Goal: Transaction & Acquisition: Purchase product/service

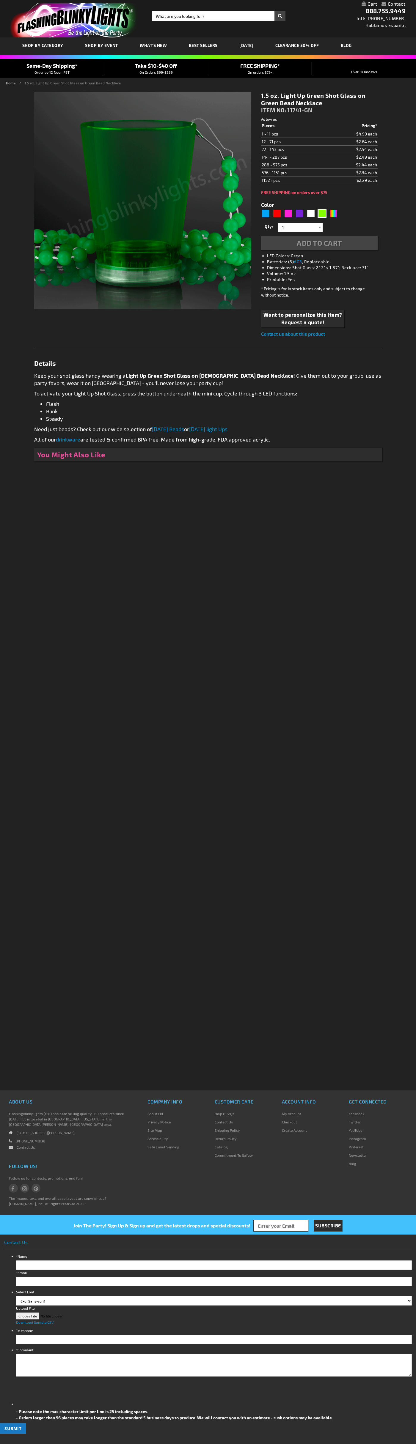
type input "5648"
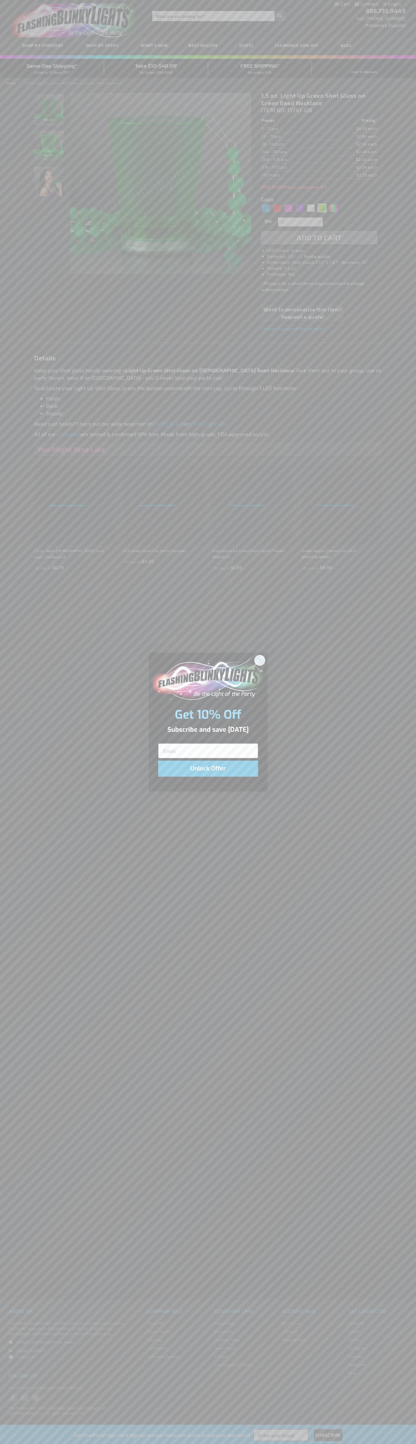
click at [260, 660] on icon "Close dialog" at bounding box center [259, 660] width 4 height 4
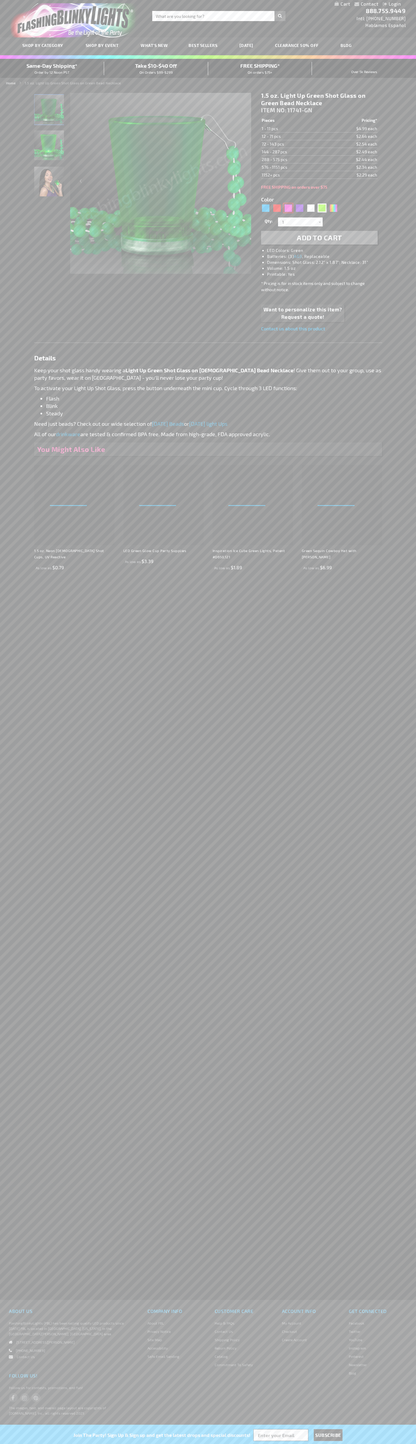
click at [288, 208] on div "Pink" at bounding box center [287, 208] width 9 height 9
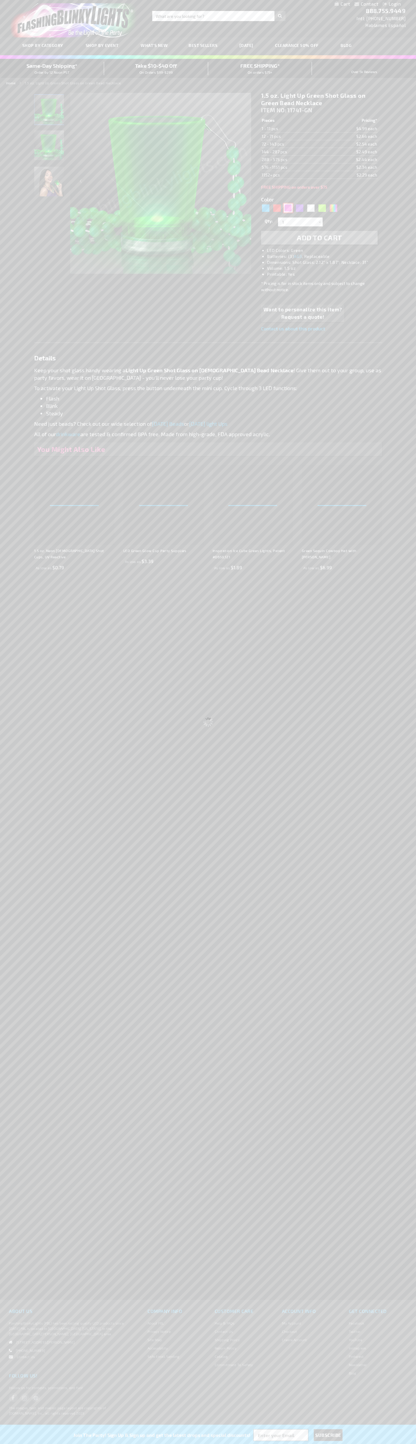
type input "5639"
type input "11741-PK"
type input "Customize - 1.5 oz. Light Up Pink Shot Glasses on Pink Beads - ITEM NO: 11741-PK"
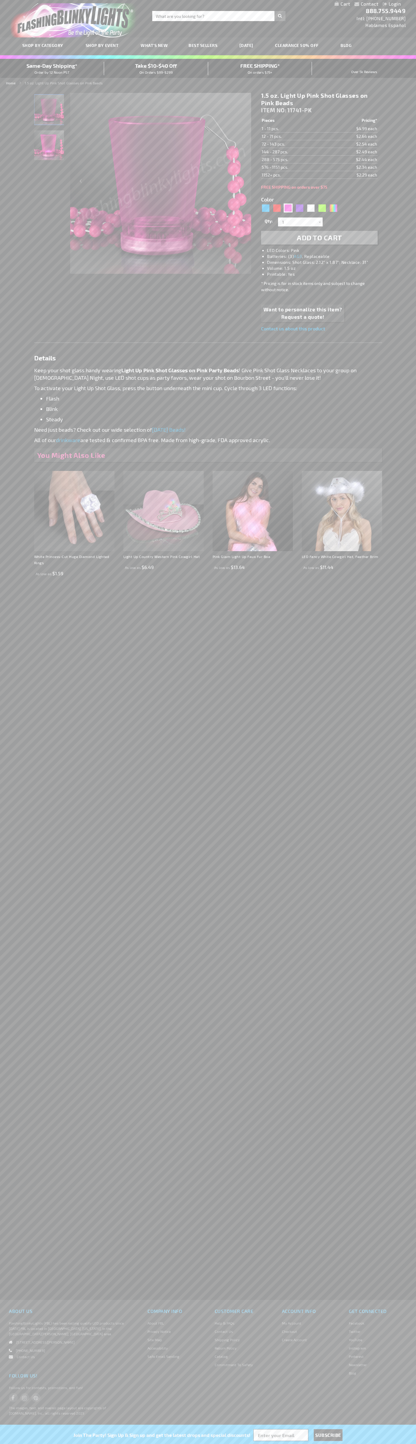
click at [319, 238] on span "Add to Cart" at bounding box center [319, 237] width 45 height 9
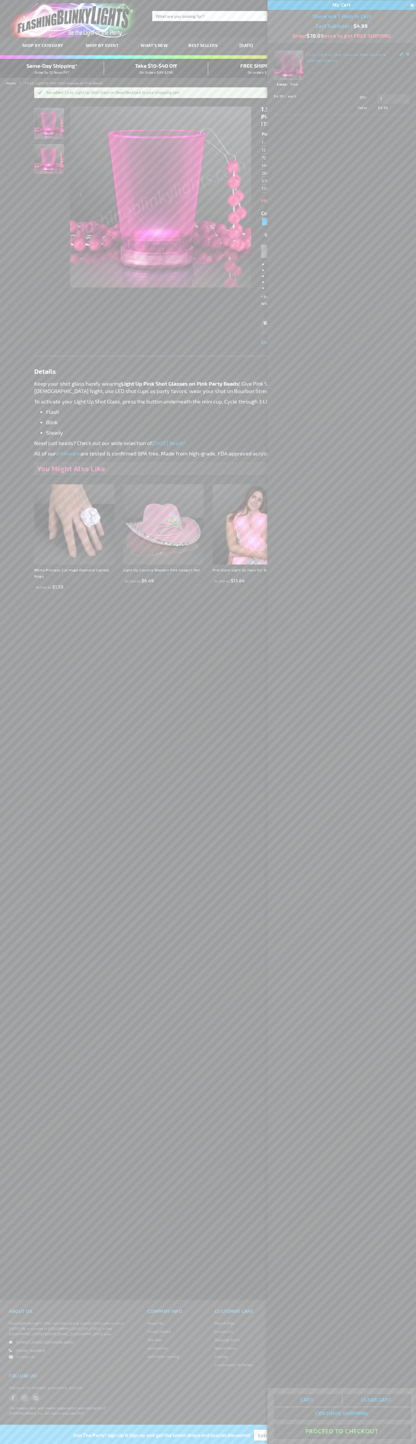
click at [341, 1431] on button "Proceed To Checkout" at bounding box center [341, 1431] width 136 height 13
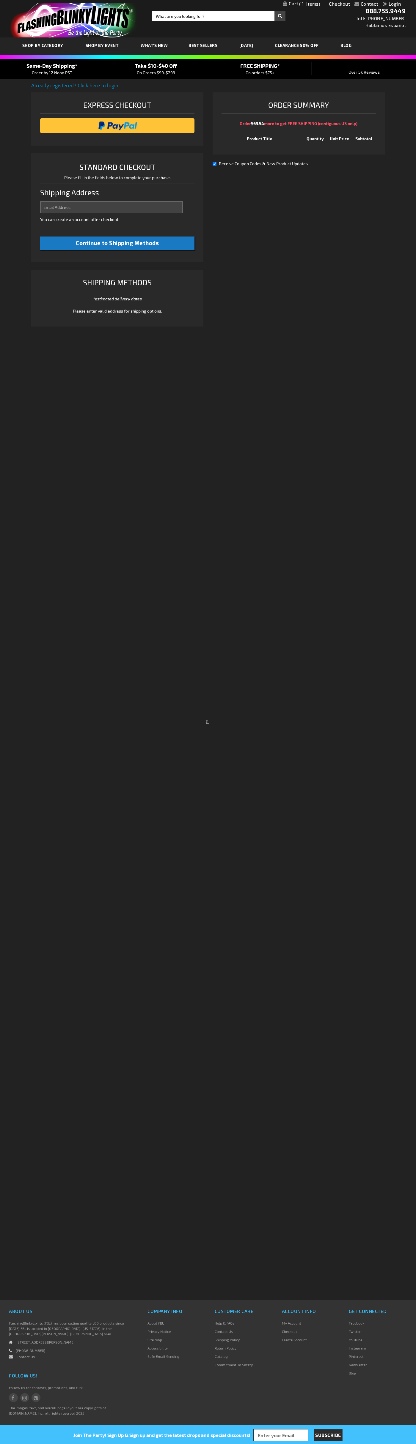
select select "US"
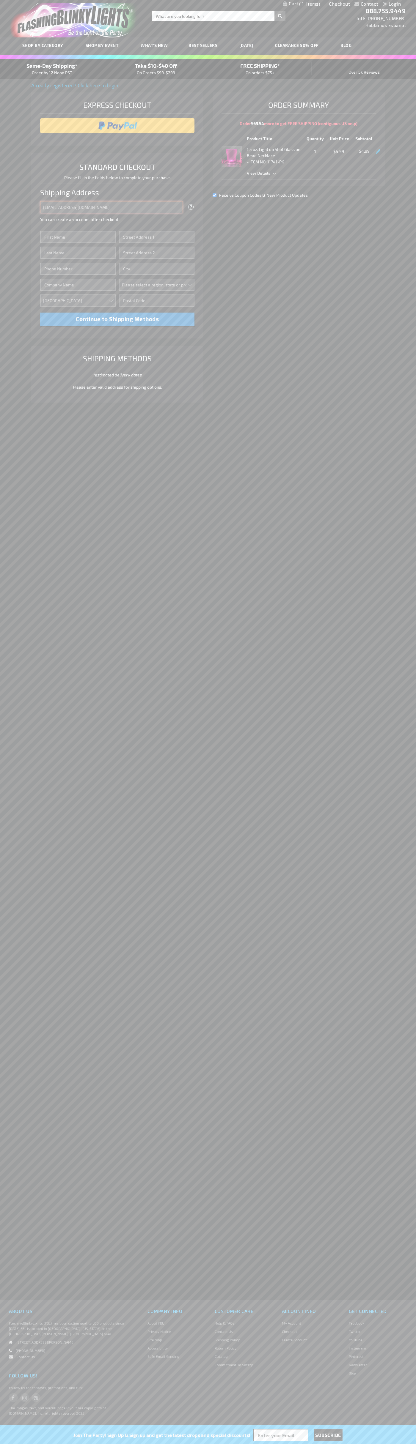
type input "johnsmith005@storebotmail.joonix.net"
type input "John"
type input "201 Colorado St"
type input "First floor"
type input "austin"
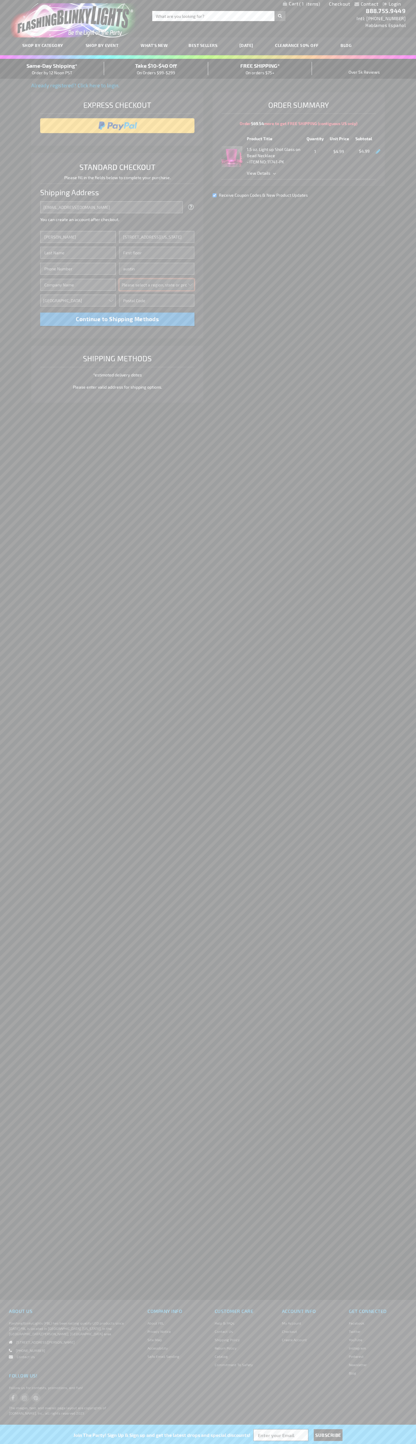
select select "57"
type input "78701"
type input "Smith"
type input "6502530000"
type input "John Smith"
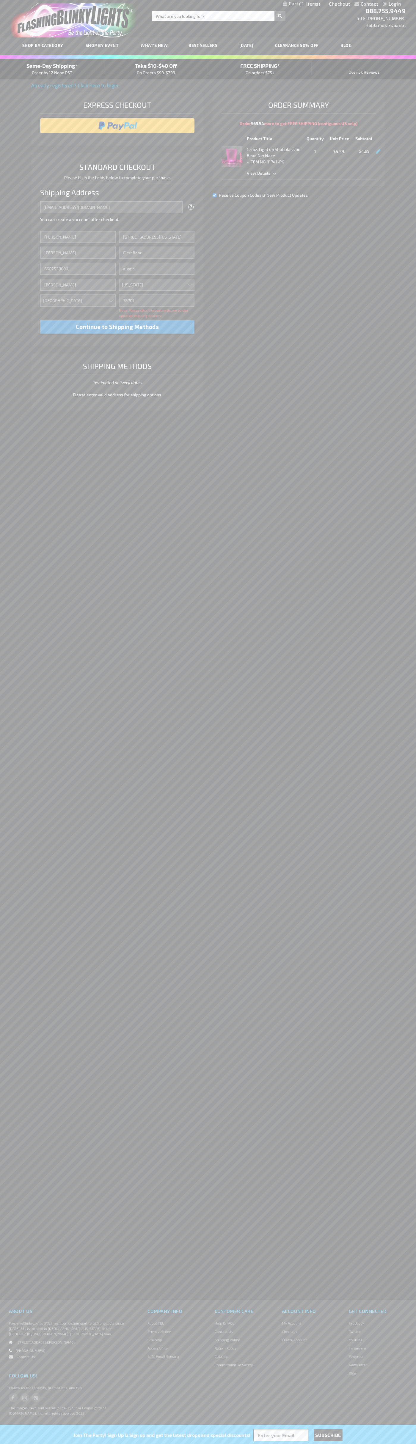
click at [52, 69] on div "Same-Day Shipping* Order by 12 Noon PST" at bounding box center [52, 69] width 104 height 14
click at [117, 126] on input "image" at bounding box center [117, 126] width 149 height 12
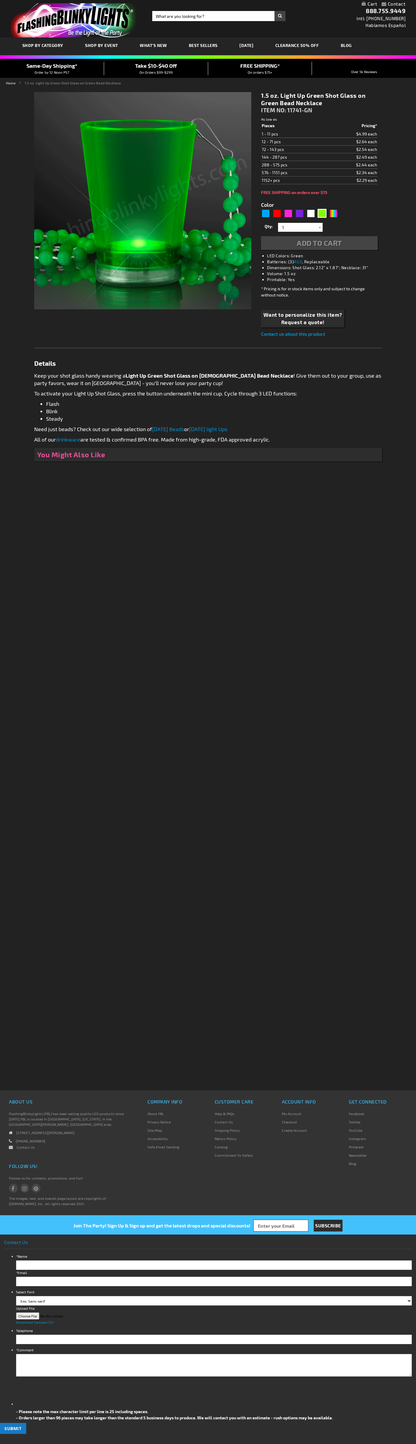
type input "5648"
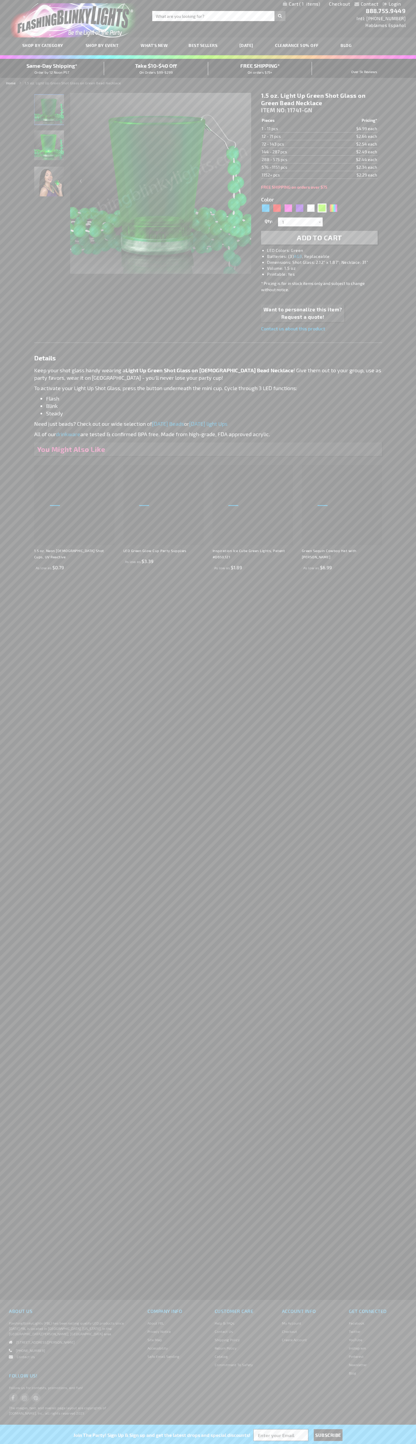
click at [301, 4] on span "1" at bounding box center [309, 3] width 21 height 5
